Goal: Navigation & Orientation: Find specific page/section

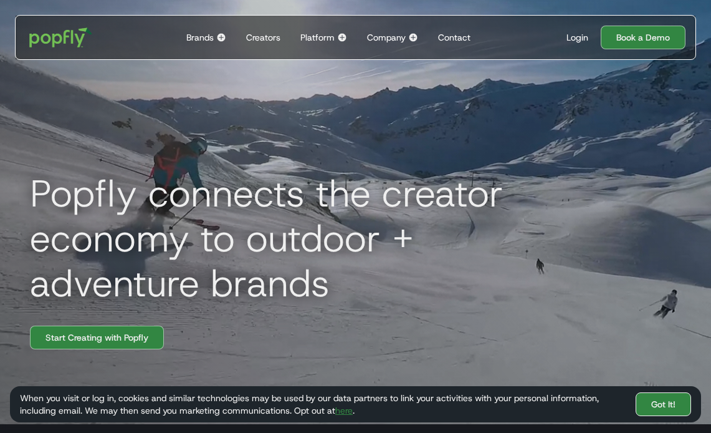
click at [677, 410] on link "Got It!" at bounding box center [663, 404] width 55 height 24
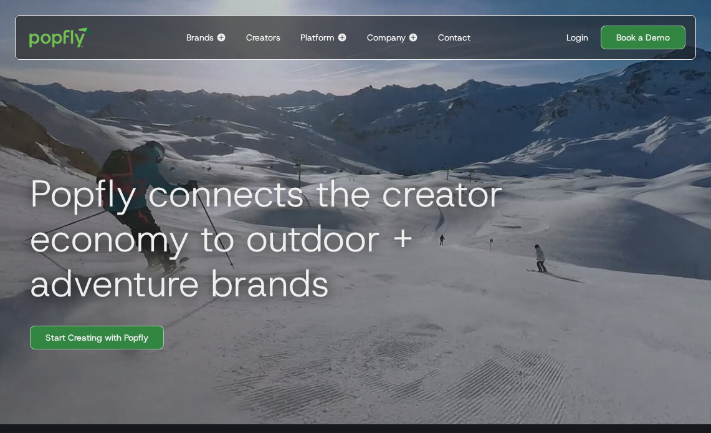
click at [258, 40] on div "Creators" at bounding box center [263, 37] width 34 height 12
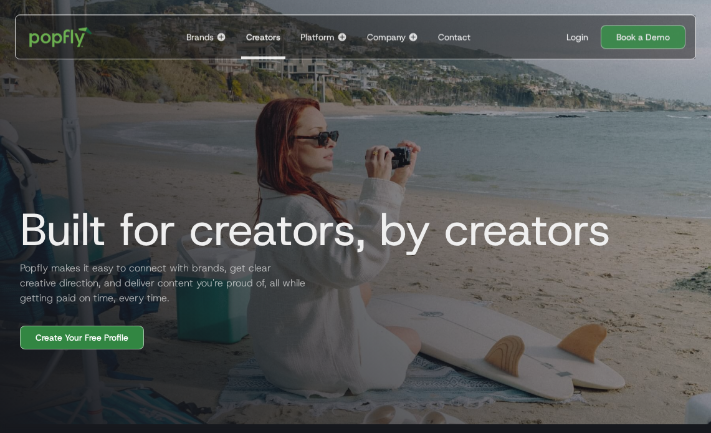
click at [216, 41] on div "Brands Back to main menu Popfly for Brands Connect with creators on the only pl…" at bounding box center [206, 37] width 50 height 44
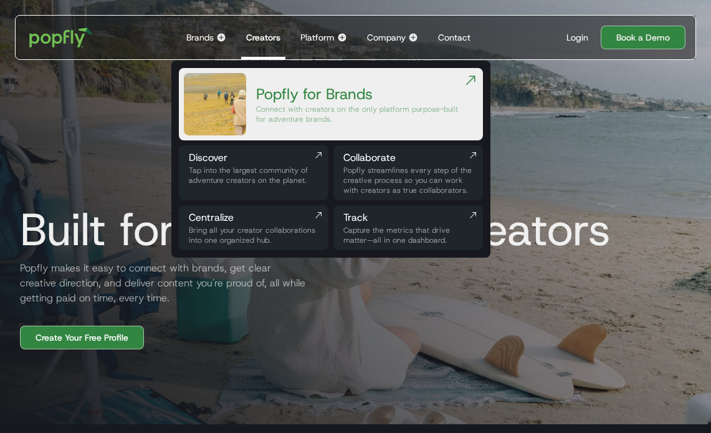
click at [302, 104] on div "Popfly for Brands" at bounding box center [359, 94] width 207 height 20
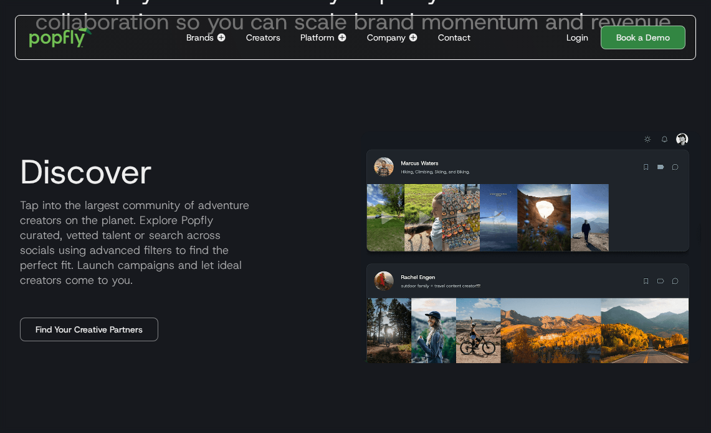
scroll to position [491, 0]
